Goal: Task Accomplishment & Management: Manage account settings

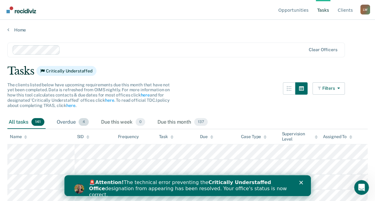
click at [76, 123] on div "Overdue 4" at bounding box center [73, 123] width 35 height 14
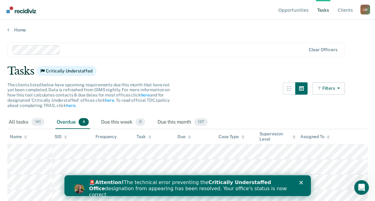
scroll to position [62, 0]
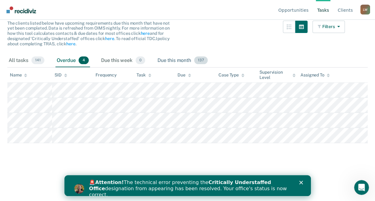
click at [169, 62] on div "Due this month 137" at bounding box center [182, 61] width 53 height 14
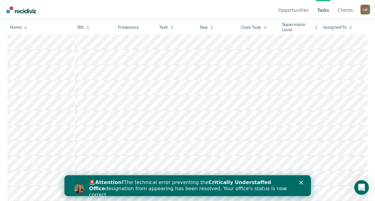
scroll to position [2131, 0]
click at [302, 182] on icon "Close" at bounding box center [301, 183] width 4 height 4
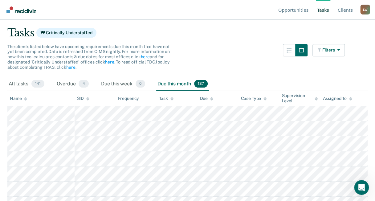
scroll to position [33, 0]
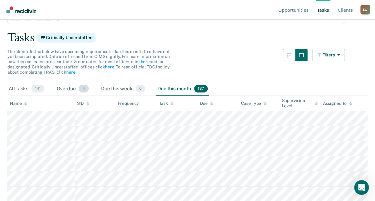
click at [65, 91] on div "Overdue 4" at bounding box center [73, 89] width 35 height 14
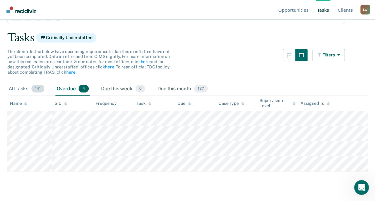
click at [41, 88] on span "141" at bounding box center [37, 89] width 13 height 8
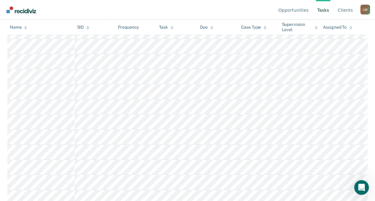
scroll to position [33, 0]
